Goal: Task Accomplishment & Management: Manage account settings

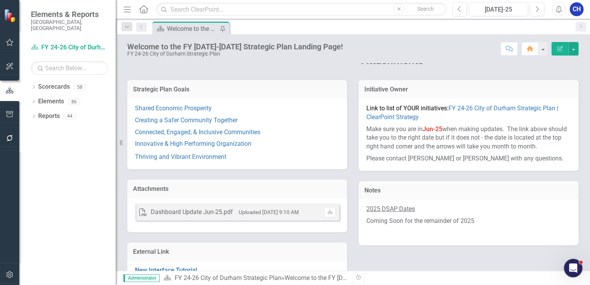
scroll to position [111, 0]
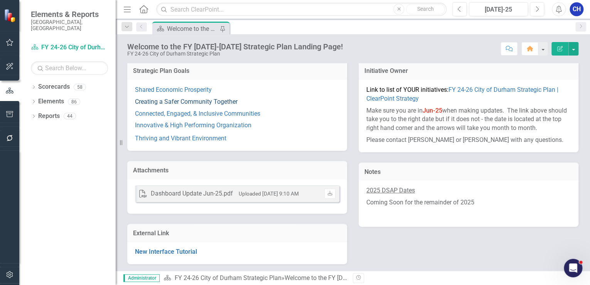
click at [184, 101] on link "Creating a Safer Community Together" at bounding box center [186, 101] width 103 height 7
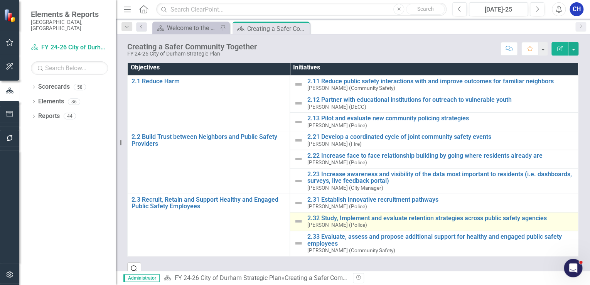
scroll to position [85, 0]
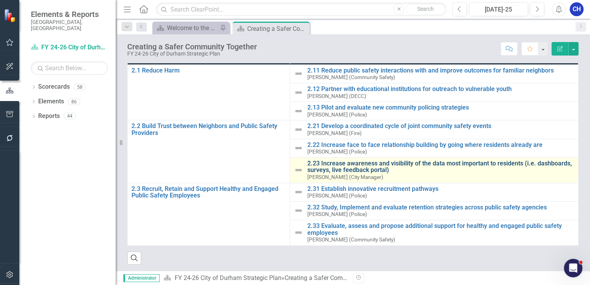
click at [362, 163] on link "2.23 Increase awareness and visibility of the data most important to residents …" at bounding box center [440, 166] width 267 height 13
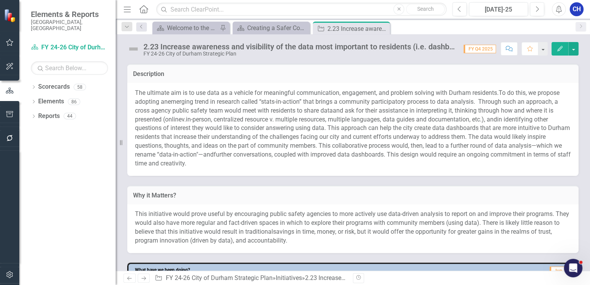
scroll to position [247, 0]
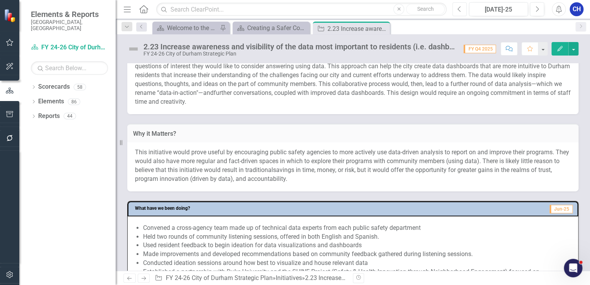
click at [461, 8] on icon "Previous" at bounding box center [459, 9] width 4 height 7
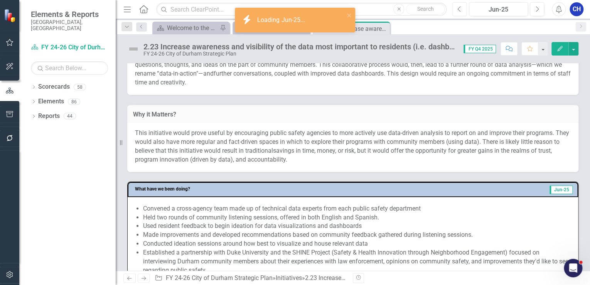
scroll to position [308, 0]
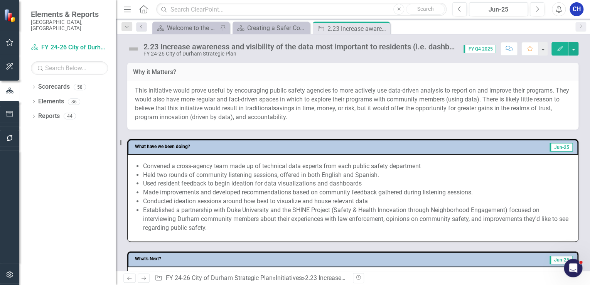
click at [269, 184] on li "Used resident feedback to begin ideation for data visualizations and dashboards" at bounding box center [356, 183] width 427 height 9
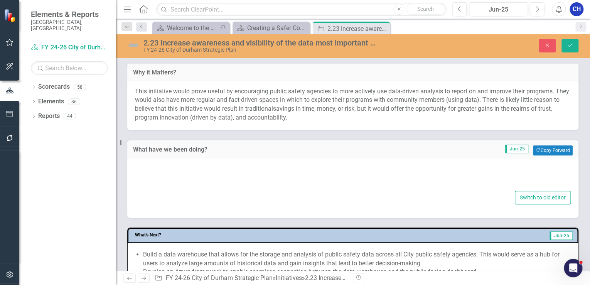
type textarea "<ul> <li>Convened a cross-agency team made up of technical data experts from ea…"
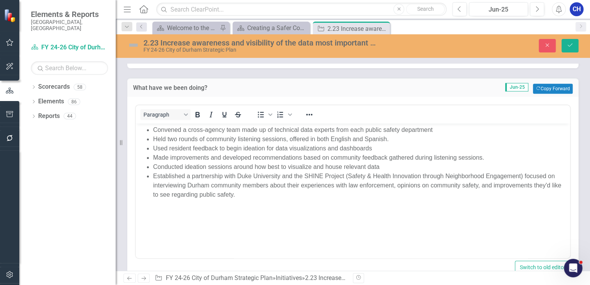
scroll to position [0, 0]
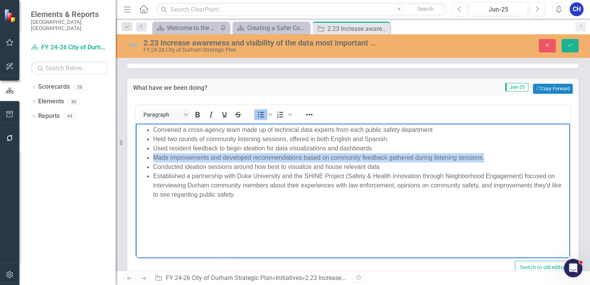
drag, startPoint x: 476, startPoint y: 159, endPoint x: 146, endPoint y: 157, distance: 329.9
click at [146, 157] on ul "Convened a cross-agency team made up of technical data experts from each public…" at bounding box center [353, 162] width 430 height 74
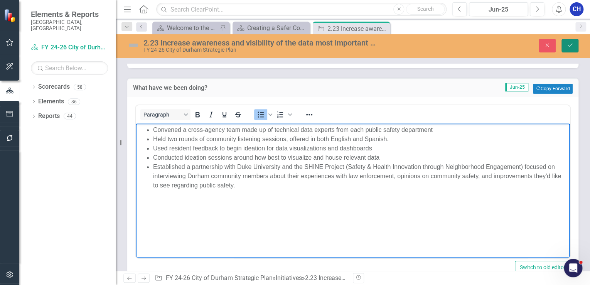
click at [571, 41] on button "Save" at bounding box center [569, 45] width 17 height 13
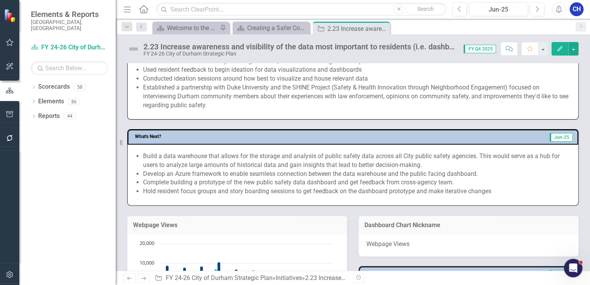
scroll to position [463, 0]
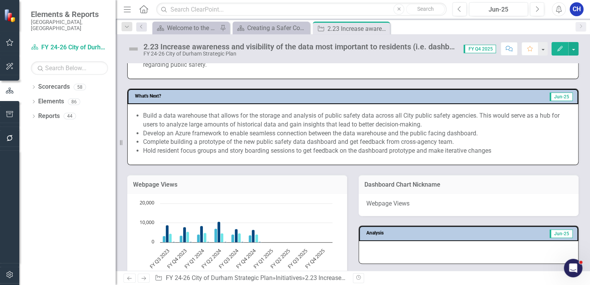
drag, startPoint x: 288, startPoint y: 175, endPoint x: 288, endPoint y: 168, distance: 7.4
click at [288, 175] on div "Webpage Views" at bounding box center [237, 184] width 220 height 19
click at [284, 142] on li "Complete building a prototype of the new public safety data dashboard and get f…" at bounding box center [356, 142] width 427 height 9
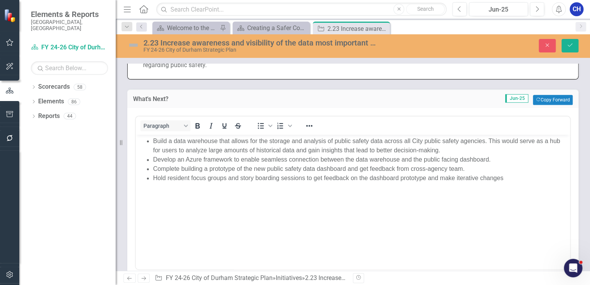
scroll to position [0, 0]
click at [152, 138] on ul "Build a data warehouse that allows for the storage and analysis of public safet…" at bounding box center [353, 159] width 430 height 46
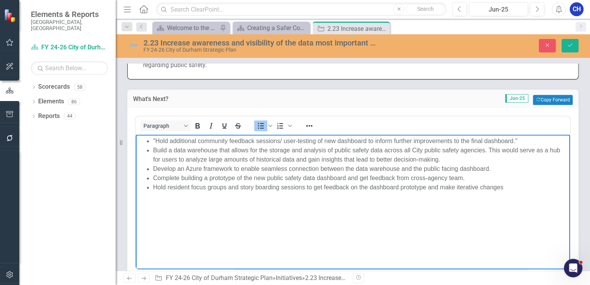
click at [158, 138] on span ""Hold additional community feedback sessions/ user-testing of new dashboard to …" at bounding box center [335, 141] width 364 height 7
click at [558, 138] on li "Hold additional community feedback sessions and conduct user-testing of new das…" at bounding box center [360, 140] width 415 height 9
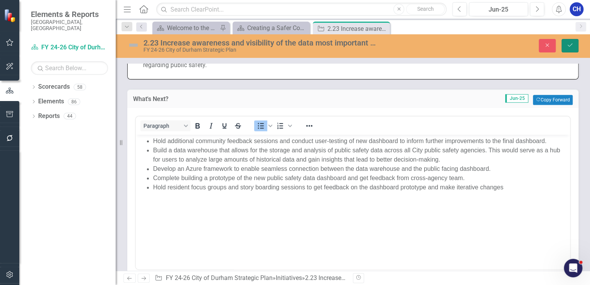
click at [573, 50] on button "Save" at bounding box center [569, 45] width 17 height 13
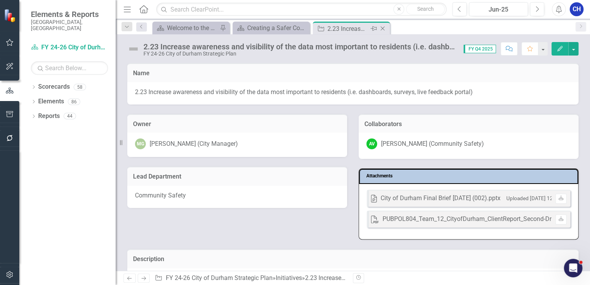
click at [381, 28] on icon "Close" at bounding box center [383, 28] width 8 height 6
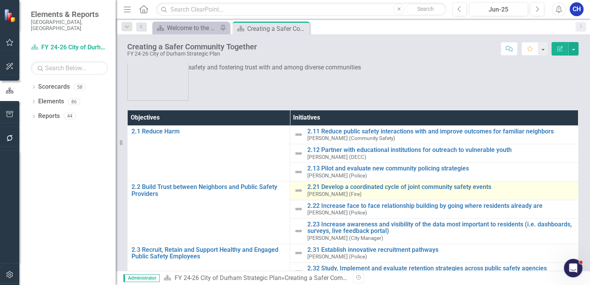
scroll to position [62, 0]
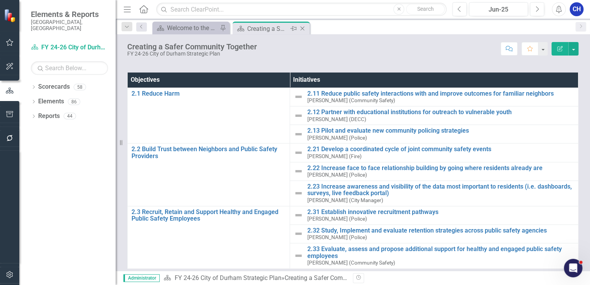
click at [303, 29] on icon at bounding box center [302, 29] width 4 height 4
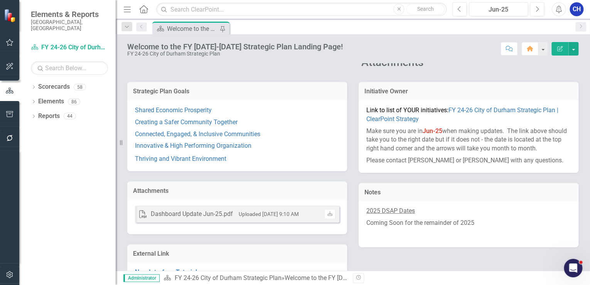
scroll to position [93, 0]
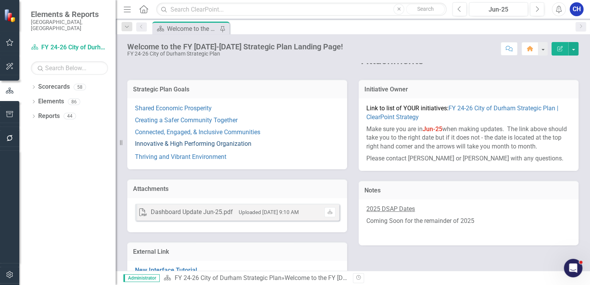
click at [197, 145] on link "Innovative & High Performing Organization" at bounding box center [193, 143] width 116 height 7
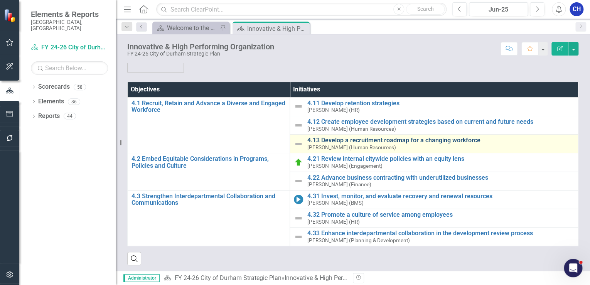
scroll to position [48, 0]
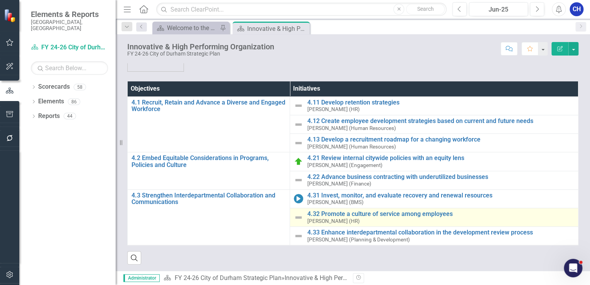
click at [387, 209] on td "4.32 Promote a culture of service among employees [PERSON_NAME] (HR) Link Map V…" at bounding box center [434, 217] width 288 height 19
click at [387, 213] on link "4.32 Promote a culture of service among employees" at bounding box center [440, 213] width 267 height 7
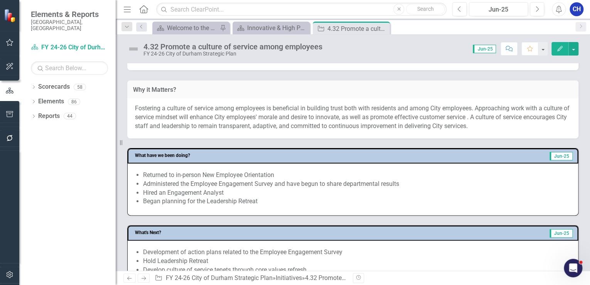
scroll to position [211, 0]
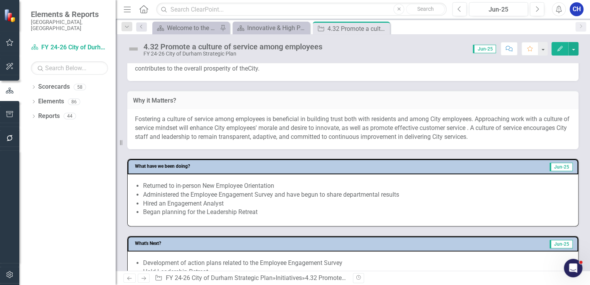
click at [307, 136] on p "Fostering a culture of service among employees is beneficial in building trust …" at bounding box center [353, 128] width 436 height 27
click at [307, 135] on p "Fostering a culture of service among employees is beneficial in building trust …" at bounding box center [353, 128] width 436 height 27
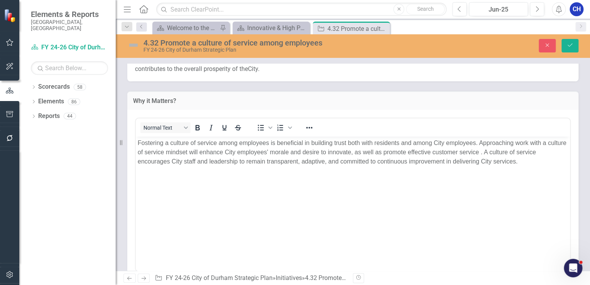
scroll to position [0, 0]
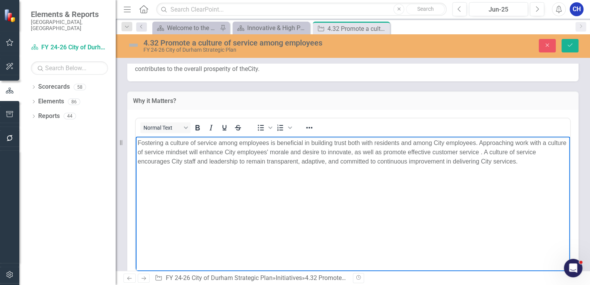
drag, startPoint x: 523, startPoint y: 162, endPoint x: 128, endPoint y: 139, distance: 395.8
click at [136, 139] on html "Fostering a culture of service among employees is beneficial in building trust …" at bounding box center [353, 194] width 434 height 116
copy p "Fostering a culture of service among employees is beneficial in building trust …"
drag, startPoint x: 550, startPoint y: 41, endPoint x: 513, endPoint y: 64, distance: 43.6
click at [550, 41] on button "Close" at bounding box center [546, 45] width 17 height 13
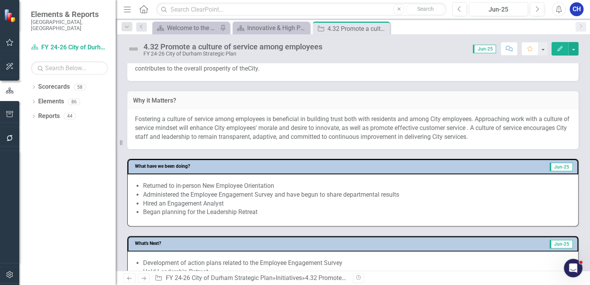
click at [281, 209] on li "Began planning for the Leadership Retreat" at bounding box center [356, 212] width 427 height 9
click at [243, 194] on li "Administered the Employee Engagement Survey and have begun to share departmenta…" at bounding box center [356, 194] width 427 height 9
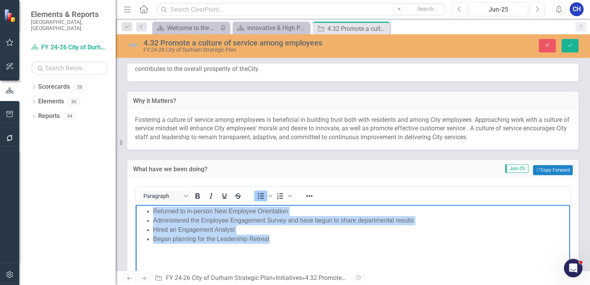
drag, startPoint x: 243, startPoint y: 229, endPoint x: 143, endPoint y: 209, distance: 101.8
click at [143, 209] on ul "Returned to in-person New Employee Orientation Administered the Employee Engage…" at bounding box center [353, 225] width 430 height 37
copy ul "Returned to in-person New Employee Orientation Administered the Employee Engage…"
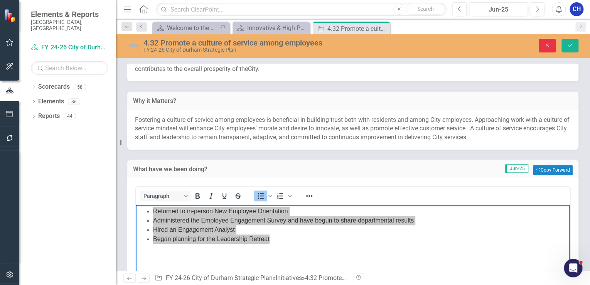
drag, startPoint x: 549, startPoint y: 46, endPoint x: 520, endPoint y: 77, distance: 42.8
click at [549, 46] on icon "Close" at bounding box center [546, 44] width 7 height 5
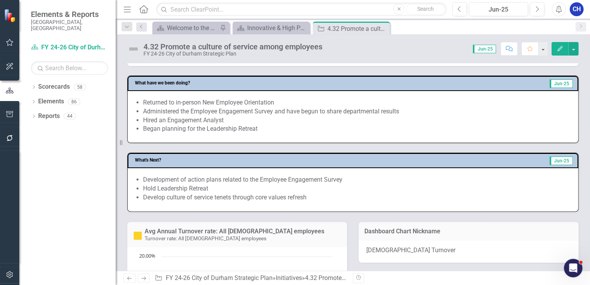
scroll to position [304, 0]
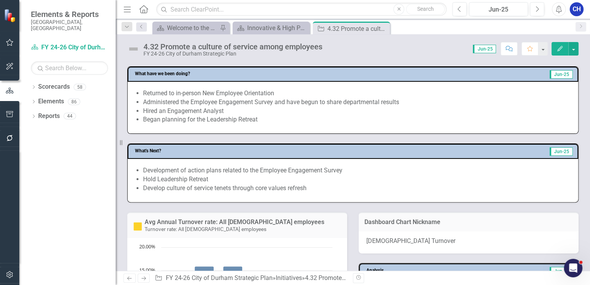
click at [224, 182] on li "Hold Leadership Retreat" at bounding box center [356, 179] width 427 height 9
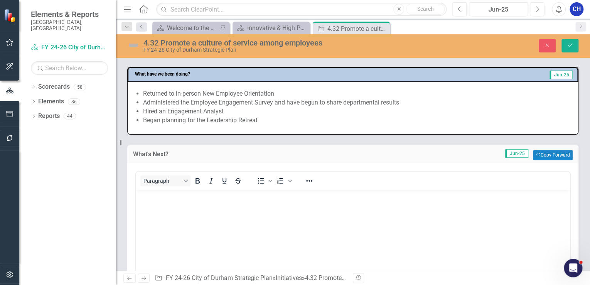
scroll to position [0, 0]
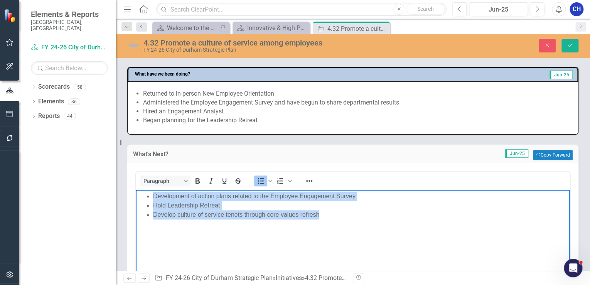
drag, startPoint x: 217, startPoint y: 218, endPoint x: 143, endPoint y: 198, distance: 76.3
click at [143, 198] on ul "Development of action plans related to the Employee Engagement Survey Hold Lead…" at bounding box center [353, 205] width 430 height 28
copy ul "Development of action plans related to the Employee Engagement Survey Hold Lead…"
click at [347, 211] on li "Develop culture of service tenets through core values refresh" at bounding box center [360, 214] width 415 height 9
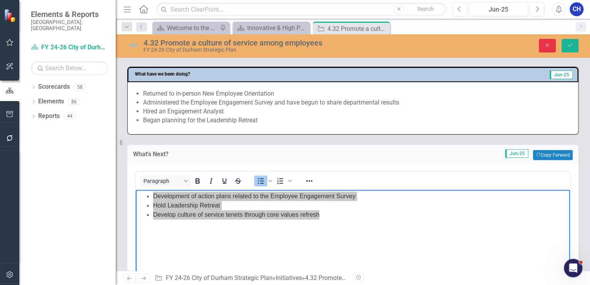
click at [547, 42] on button "Close" at bounding box center [546, 45] width 17 height 13
